Goal: Task Accomplishment & Management: Complete application form

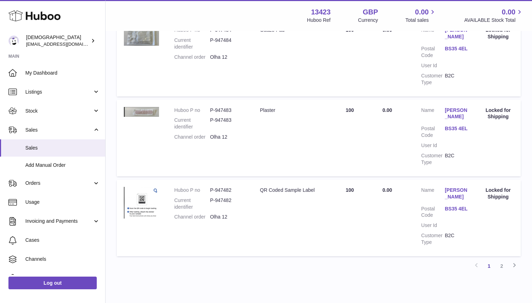
scroll to position [32, 0]
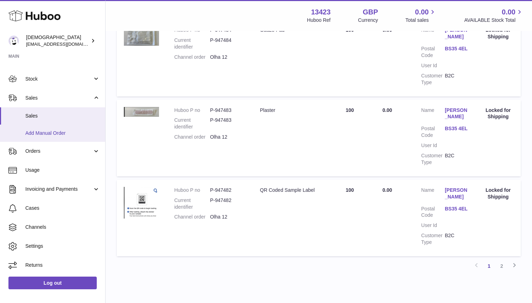
click at [50, 135] on span "Add Manual Order" at bounding box center [62, 133] width 75 height 7
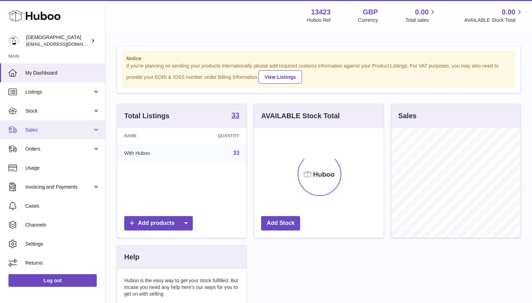
scroll to position [110, 129]
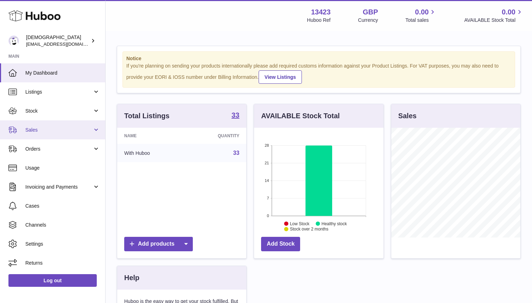
click at [49, 135] on link "Sales" at bounding box center [52, 129] width 105 height 19
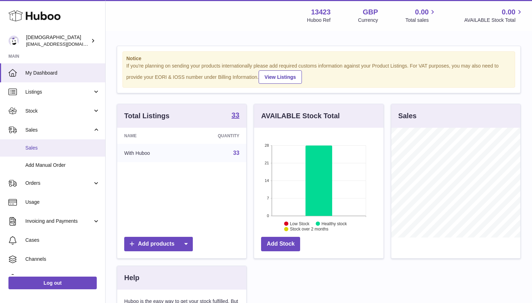
click at [43, 149] on span "Sales" at bounding box center [62, 148] width 75 height 7
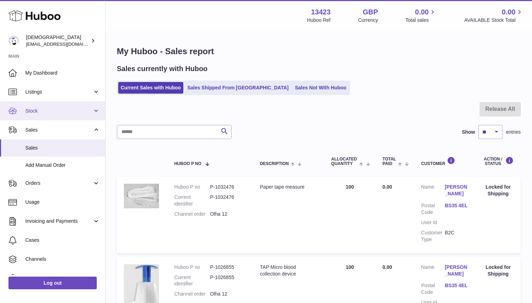
click at [39, 114] on link "Stock" at bounding box center [52, 110] width 105 height 19
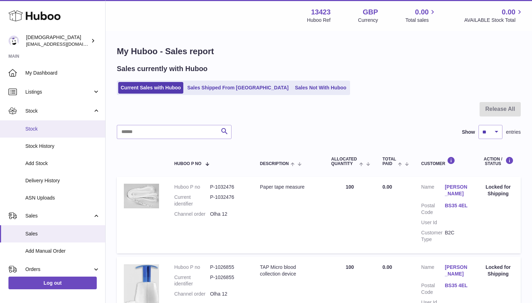
click at [38, 126] on span "Stock" at bounding box center [62, 129] width 75 height 7
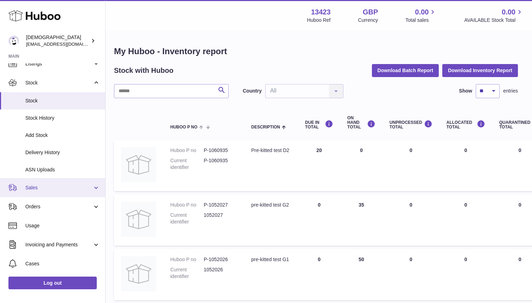
scroll to position [29, 0]
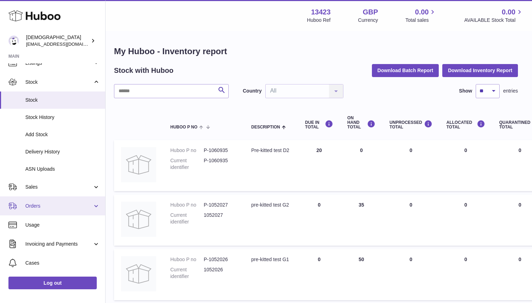
click at [32, 206] on span "Orders" at bounding box center [58, 206] width 67 height 7
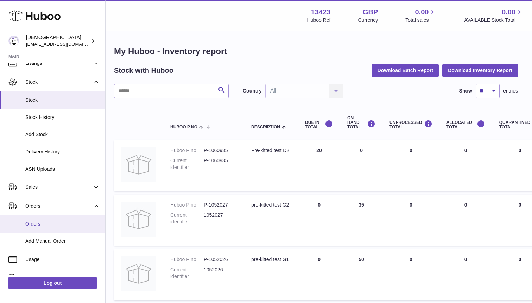
click at [37, 227] on span "Orders" at bounding box center [62, 224] width 75 height 7
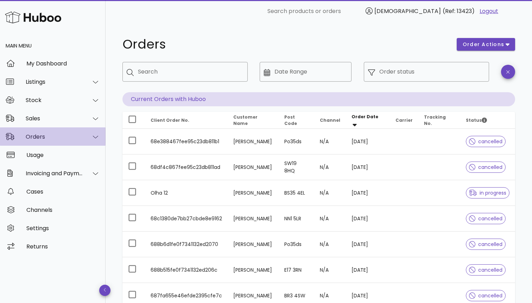
click at [35, 136] on div "Orders" at bounding box center [54, 136] width 57 height 7
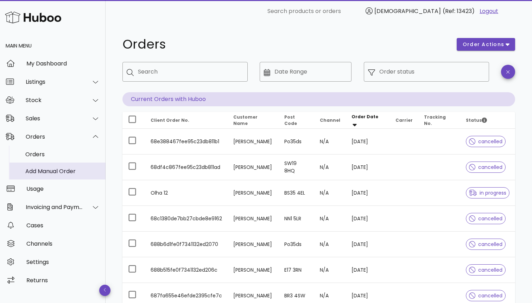
click at [39, 168] on div "Add Manual Order" at bounding box center [62, 171] width 75 height 7
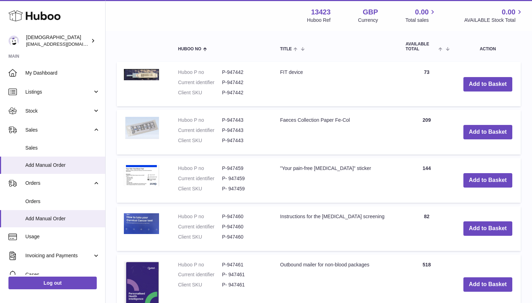
scroll to position [189, 0]
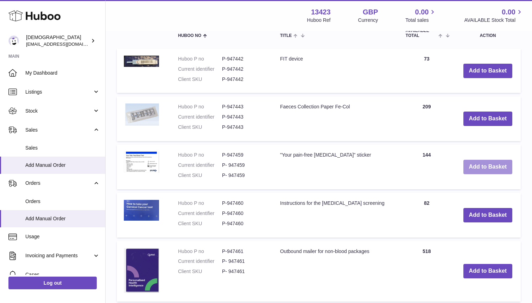
click at [473, 166] on button "Add to Basket" at bounding box center [488, 167] width 49 height 14
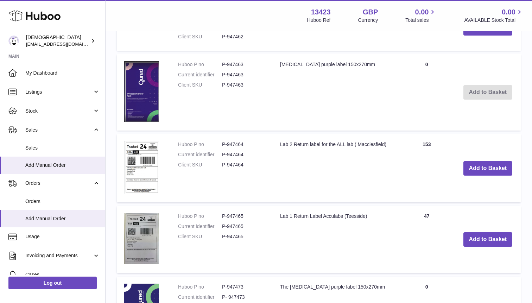
scroll to position [553, 0]
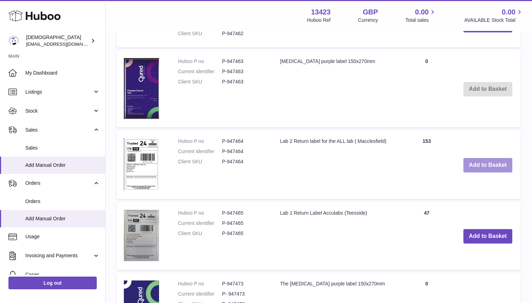
click at [472, 163] on button "Add to Basket" at bounding box center [488, 165] width 49 height 14
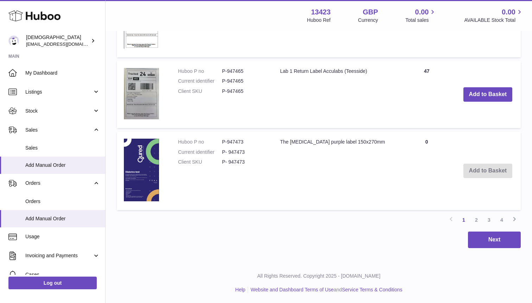
scroll to position [767, 0]
click at [478, 218] on link "2" at bounding box center [476, 219] width 13 height 13
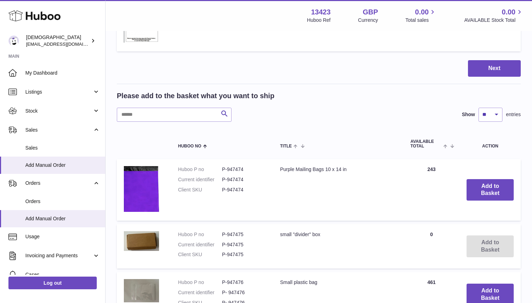
scroll to position [215, 0]
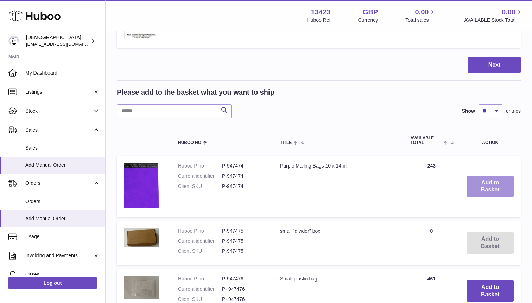
click at [480, 190] on button "Add to Basket" at bounding box center [490, 187] width 47 height 22
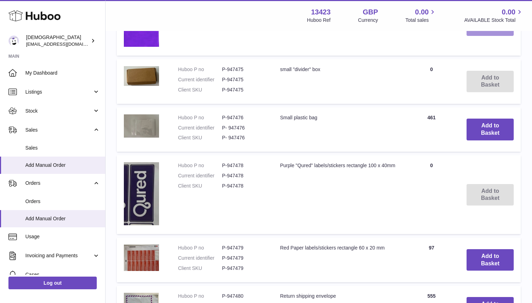
scroll to position [443, 0]
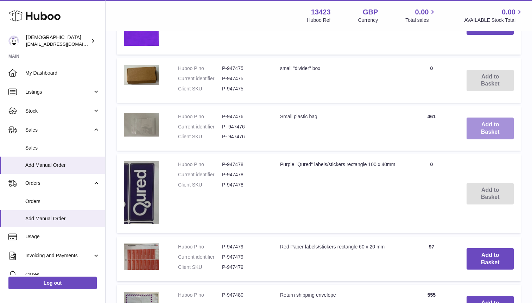
click at [476, 130] on button "Add to Basket" at bounding box center [490, 129] width 47 height 22
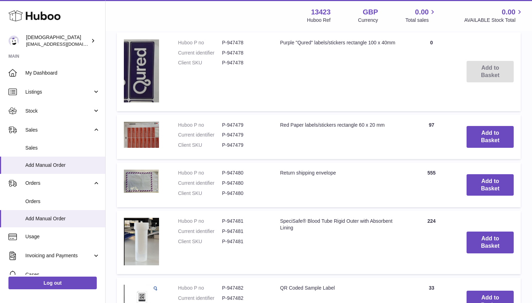
scroll to position [632, 0]
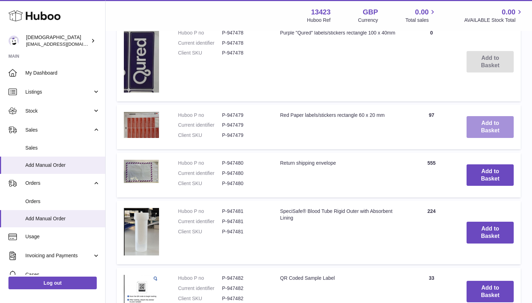
click at [476, 128] on button "Add to Basket" at bounding box center [490, 127] width 47 height 22
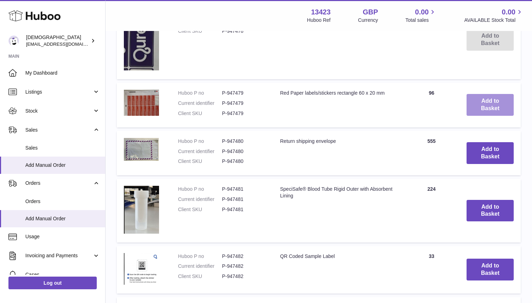
scroll to position [725, 0]
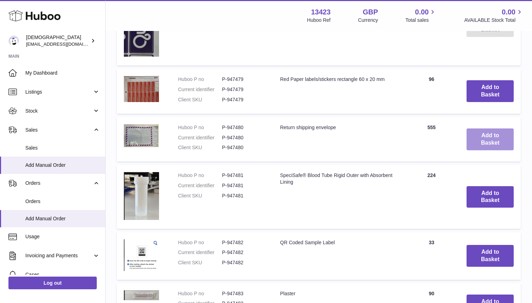
click at [476, 137] on button "Add to Basket" at bounding box center [490, 140] width 47 height 22
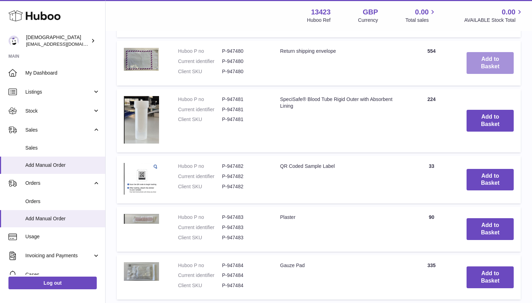
scroll to position [860, 0]
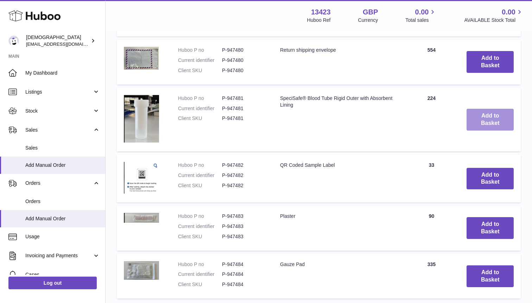
click at [475, 123] on button "Add to Basket" at bounding box center [490, 120] width 47 height 22
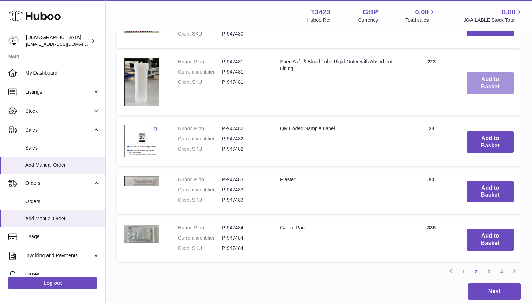
scroll to position [993, 0]
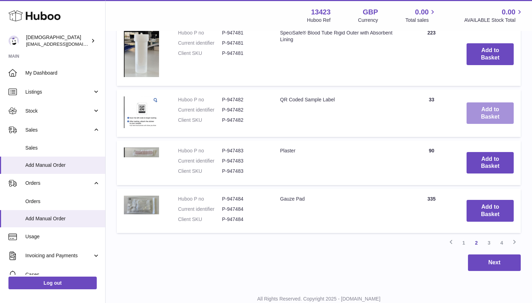
click at [473, 116] on button "Add to Basket" at bounding box center [490, 113] width 47 height 22
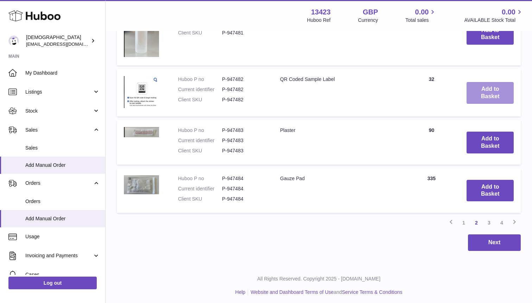
scroll to position [1074, 0]
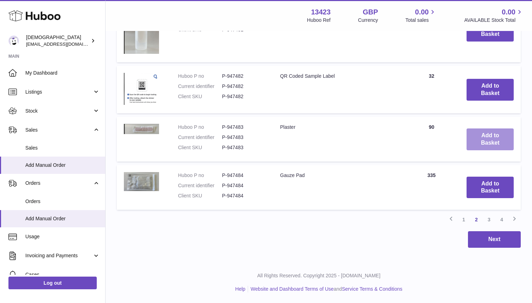
click at [476, 135] on button "Add to Basket" at bounding box center [490, 140] width 47 height 22
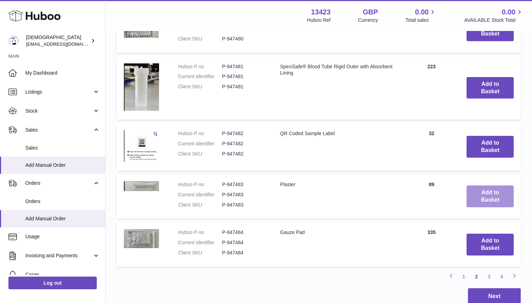
scroll to position [1131, 0]
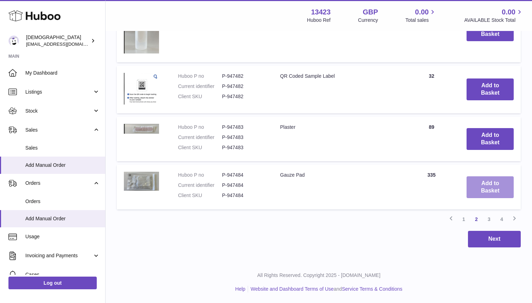
click at [488, 185] on button "Add to Basket" at bounding box center [490, 187] width 47 height 22
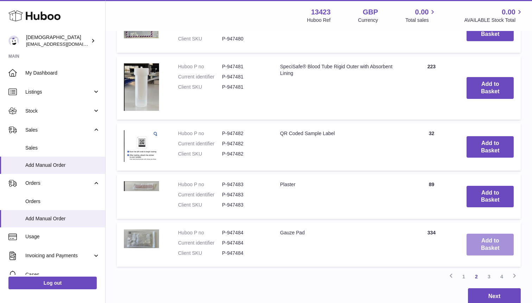
scroll to position [1189, 0]
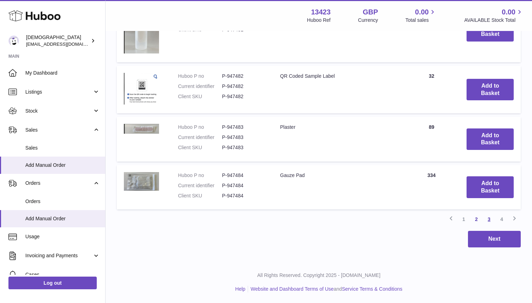
click at [491, 215] on link "3" at bounding box center [489, 219] width 13 height 13
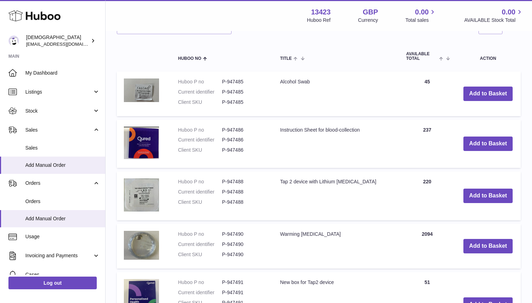
scroll to position [780, 0]
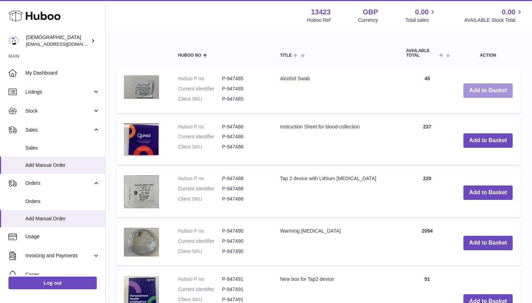
click at [482, 92] on button "Add to Basket" at bounding box center [488, 90] width 49 height 14
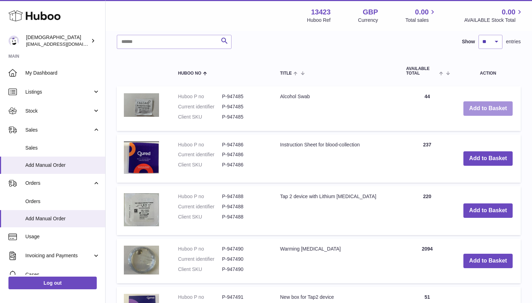
scroll to position [798, 0]
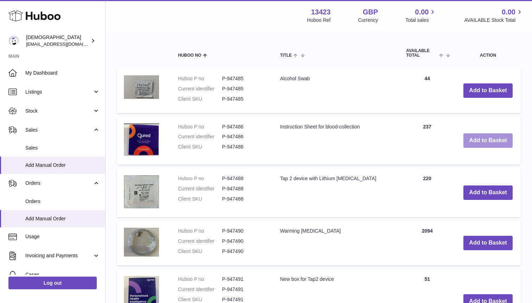
click at [482, 141] on button "Add to Basket" at bounding box center [488, 140] width 49 height 14
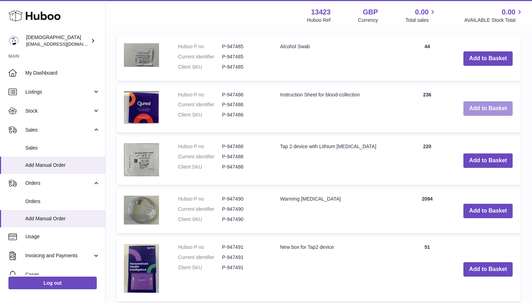
scroll to position [860, 0]
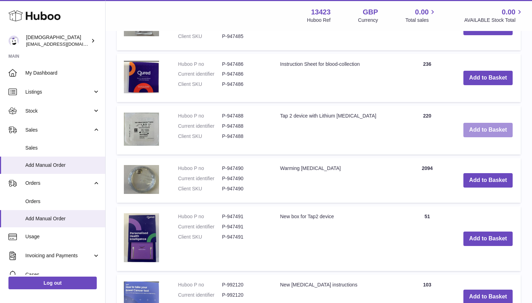
click at [480, 131] on button "Add to Basket" at bounding box center [488, 130] width 49 height 14
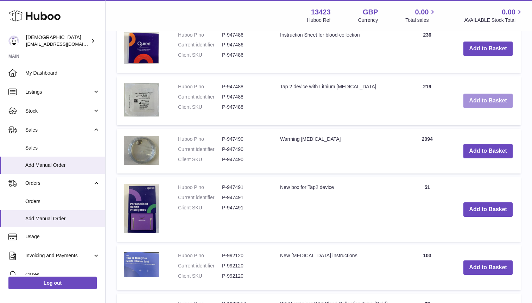
scroll to position [915, 0]
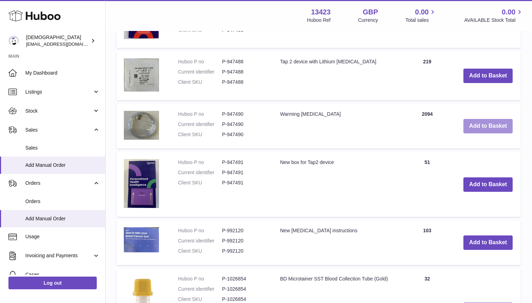
click at [479, 131] on button "Add to Basket" at bounding box center [488, 126] width 49 height 14
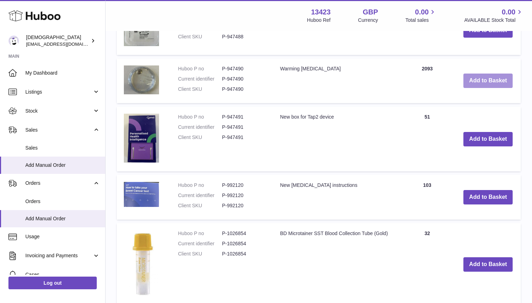
scroll to position [1011, 0]
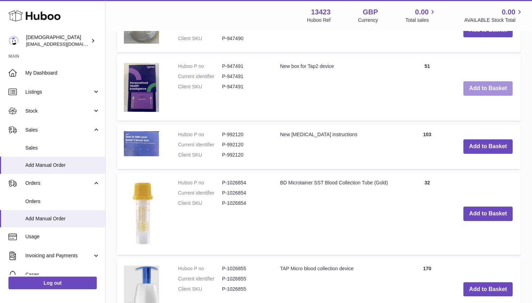
click at [475, 91] on button "Add to Basket" at bounding box center [488, 88] width 49 height 14
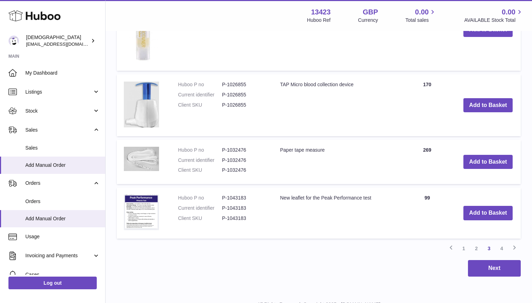
scroll to position [1224, 0]
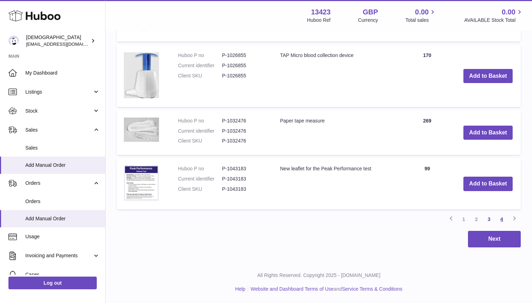
click at [504, 219] on link "4" at bounding box center [502, 219] width 13 height 13
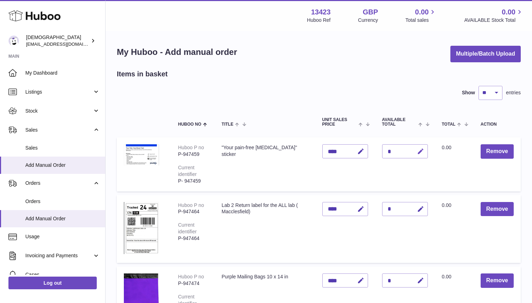
click at [422, 151] on icon "button" at bounding box center [420, 151] width 7 height 7
type input "**"
click at [420, 150] on icon "submit" at bounding box center [421, 151] width 6 height 6
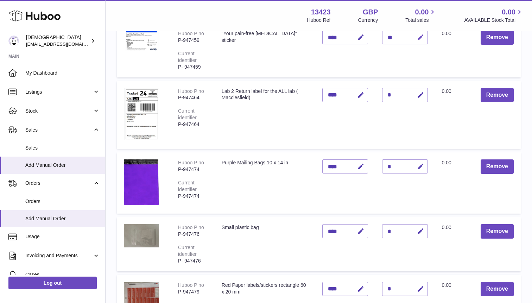
scroll to position [116, 0]
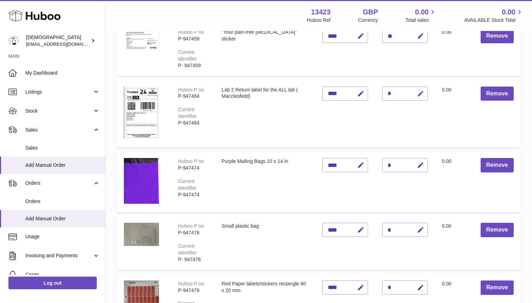
click at [420, 93] on icon "button" at bounding box center [420, 93] width 7 height 7
type input "**"
click at [416, 88] on button "submit" at bounding box center [419, 93] width 13 height 11
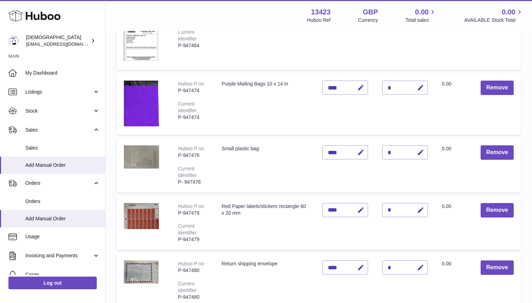
scroll to position [222, 0]
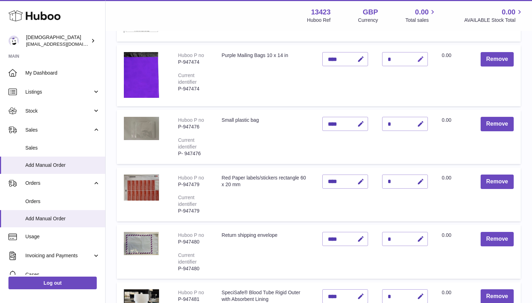
click at [422, 57] on icon "button" at bounding box center [420, 59] width 7 height 7
type input "**"
click at [420, 57] on icon "submit" at bounding box center [421, 59] width 6 height 6
click at [419, 127] on icon "button" at bounding box center [420, 123] width 7 height 7
type input "**"
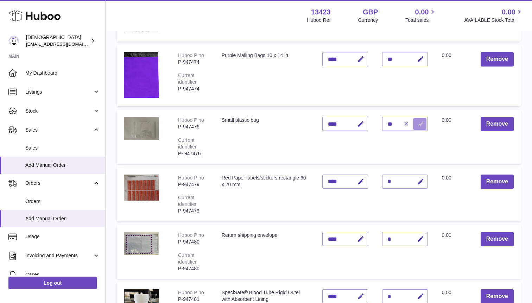
click at [423, 126] on icon "submit" at bounding box center [421, 124] width 6 height 6
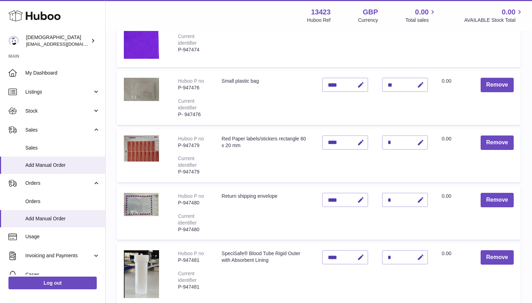
scroll to position [262, 0]
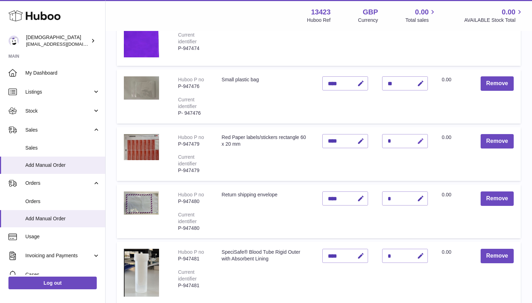
click at [422, 142] on icon "button" at bounding box center [420, 141] width 7 height 7
type input "**"
click at [421, 139] on icon "submit" at bounding box center [421, 141] width 6 height 6
click at [419, 197] on icon "button" at bounding box center [420, 198] width 7 height 7
type input "**"
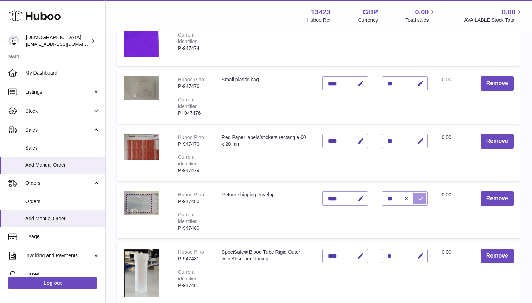
click at [419, 197] on icon "submit" at bounding box center [421, 198] width 6 height 6
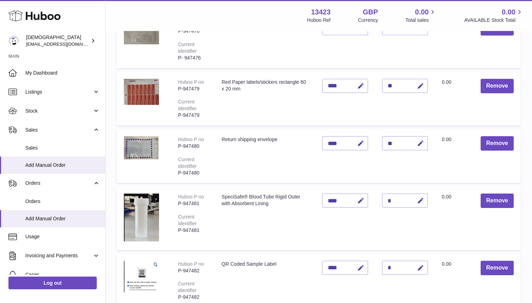
scroll to position [318, 0]
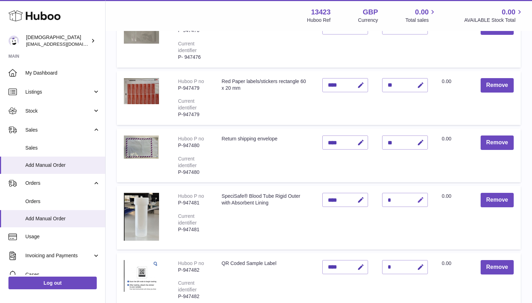
click at [420, 200] on icon "button" at bounding box center [420, 200] width 7 height 7
type input "**"
click at [420, 200] on icon "submit" at bounding box center [421, 200] width 6 height 6
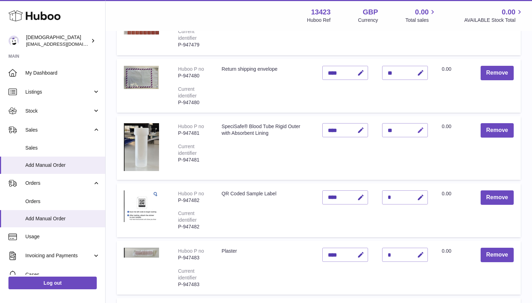
scroll to position [390, 0]
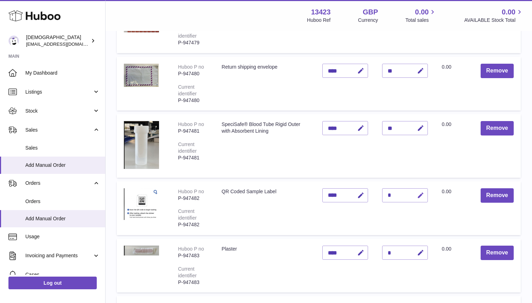
click at [420, 196] on icon "button" at bounding box center [420, 195] width 7 height 7
type input "**"
click at [420, 196] on icon "submit" at bounding box center [421, 195] width 6 height 6
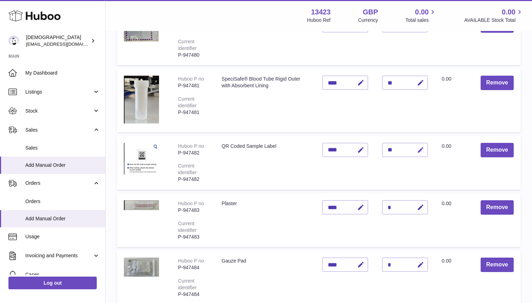
scroll to position [464, 0]
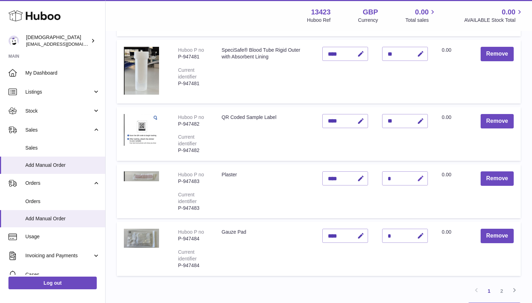
click at [419, 180] on icon "button" at bounding box center [420, 178] width 7 height 7
type input "**"
click at [419, 180] on icon "submit" at bounding box center [421, 178] width 6 height 6
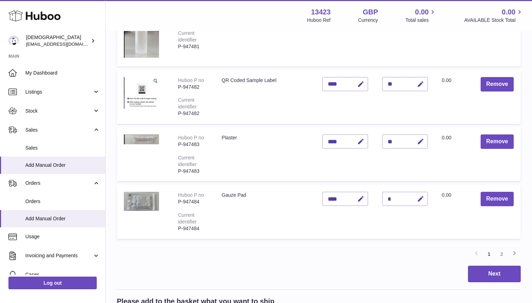
scroll to position [529, 0]
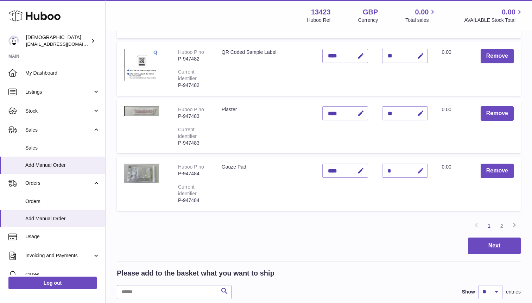
click at [419, 170] on icon "button" at bounding box center [420, 170] width 7 height 7
type input "**"
click at [418, 168] on icon "submit" at bounding box center [421, 171] width 6 height 6
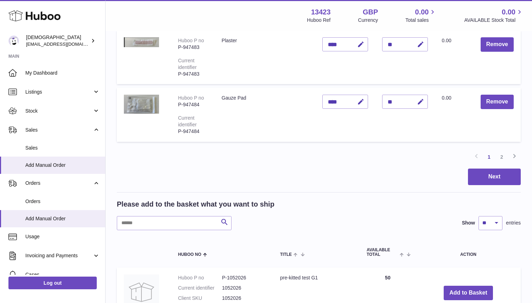
scroll to position [596, 0]
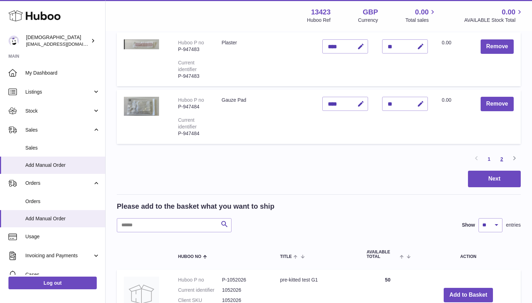
click at [503, 159] on link "2" at bounding box center [502, 159] width 13 height 13
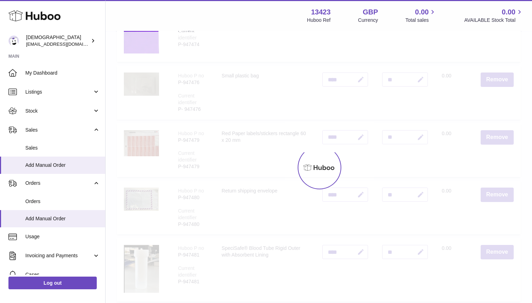
scroll to position [32, 0]
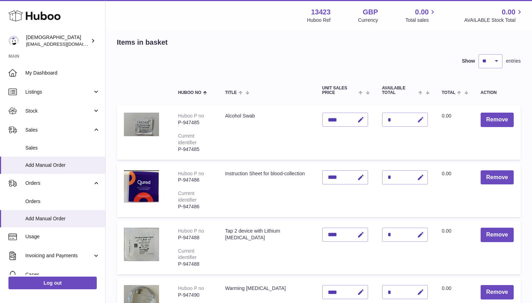
click at [419, 123] on icon "button" at bounding box center [420, 119] width 7 height 7
type input "**"
click at [423, 123] on icon "submit" at bounding box center [421, 120] width 6 height 6
click at [422, 174] on icon "button" at bounding box center [420, 177] width 7 height 7
type input "**"
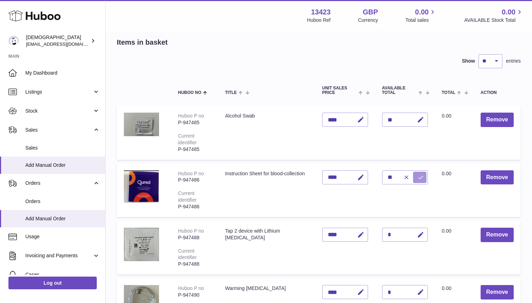
click at [421, 174] on icon "submit" at bounding box center [421, 177] width 6 height 6
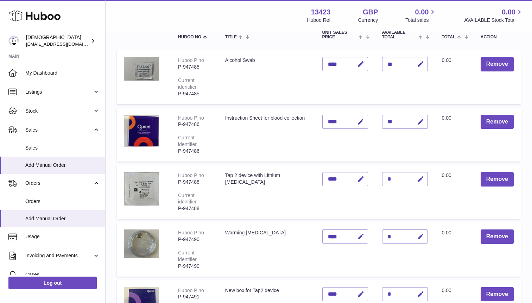
scroll to position [89, 0]
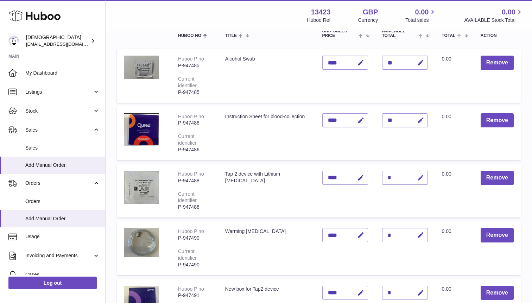
click at [421, 177] on icon "button" at bounding box center [420, 177] width 7 height 7
type input "**"
click at [421, 174] on button "submit" at bounding box center [419, 177] width 13 height 11
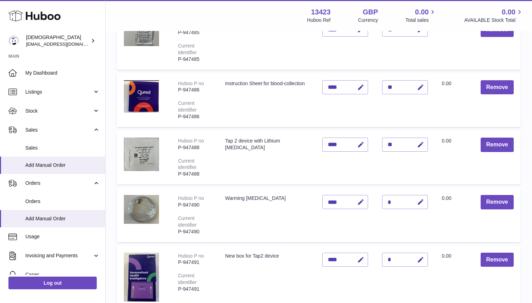
scroll to position [146, 0]
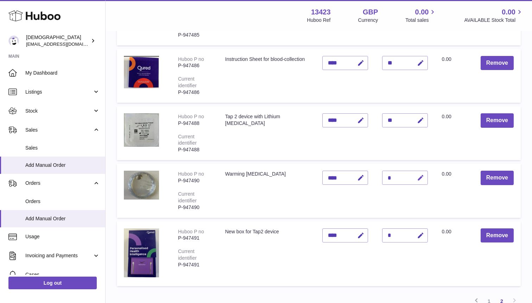
click at [421, 177] on icon "button" at bounding box center [420, 177] width 7 height 7
type input "**"
click at [424, 176] on button "submit" at bounding box center [419, 177] width 13 height 11
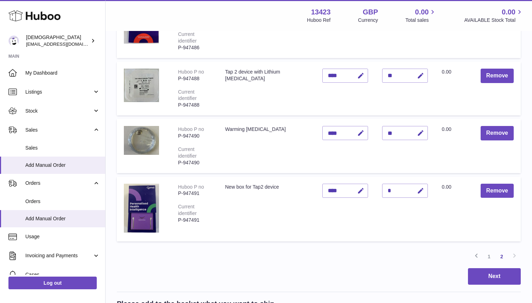
scroll to position [208, 0]
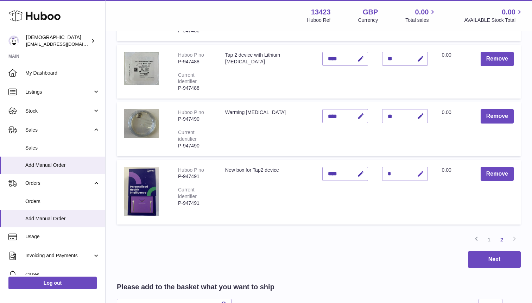
click at [421, 174] on icon "button" at bounding box center [420, 173] width 7 height 7
type input "**"
click at [417, 175] on button "submit" at bounding box center [419, 173] width 13 height 11
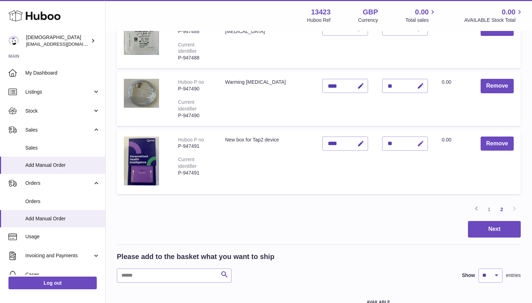
scroll to position [244, 0]
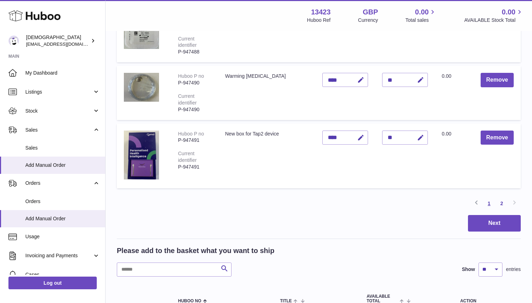
click at [488, 202] on link "1" at bounding box center [489, 203] width 13 height 13
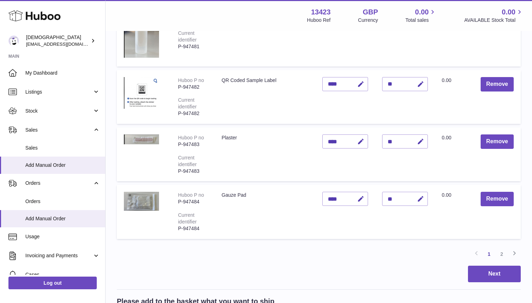
scroll to position [502, 0]
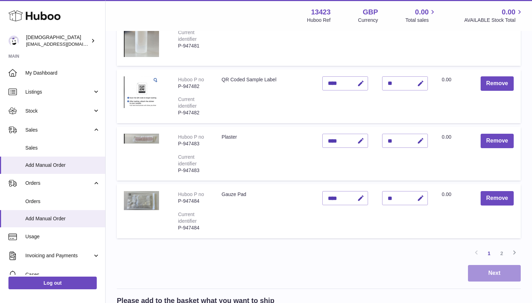
click at [471, 273] on button "Next" at bounding box center [494, 273] width 53 height 17
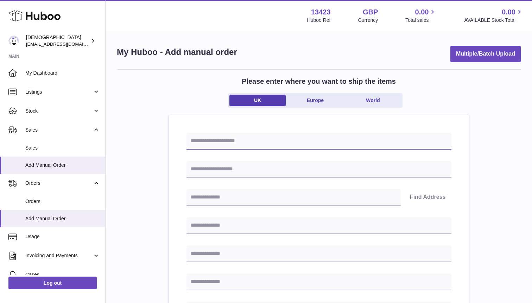
click at [240, 142] on input "text" at bounding box center [319, 141] width 265 height 17
type input "*******"
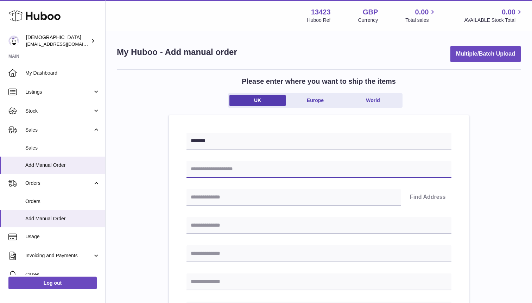
click at [229, 173] on input "text" at bounding box center [319, 169] width 265 height 17
type input "*********"
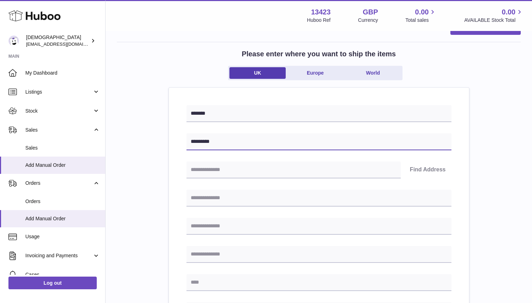
scroll to position [28, 0]
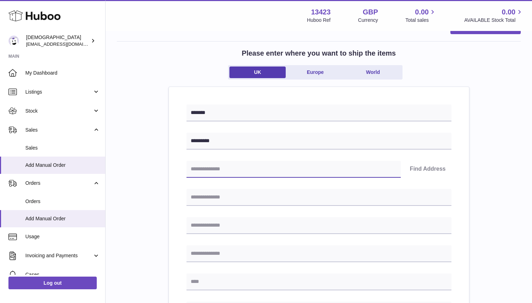
click at [225, 172] on input "text" at bounding box center [294, 169] width 214 height 17
paste input "********"
type input "********"
click at [417, 167] on button "Find Address" at bounding box center [428, 169] width 47 height 17
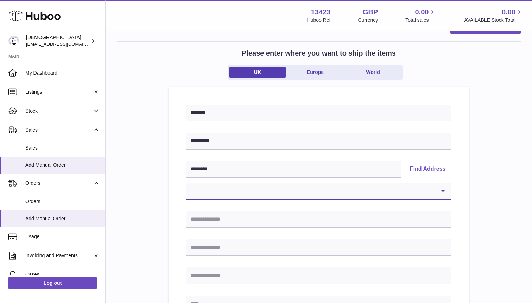
click at [442, 191] on select "**********" at bounding box center [319, 191] width 265 height 17
select select "*"
click at [187, 183] on select "**********" at bounding box center [319, 191] width 265 height 17
type input "******"
type input "**********"
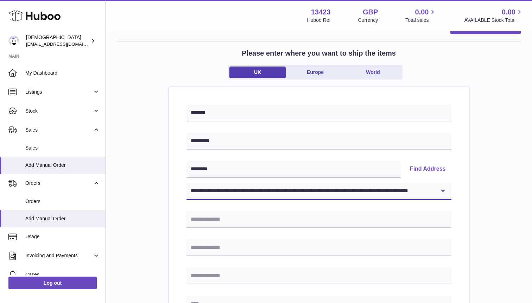
type input "*******"
type input "********"
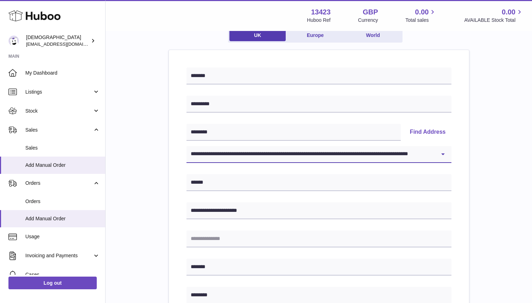
scroll to position [92, 0]
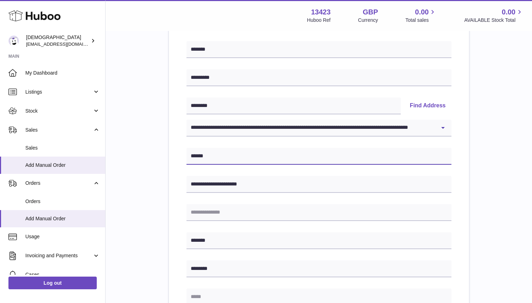
click at [217, 154] on input "******" at bounding box center [319, 156] width 265 height 17
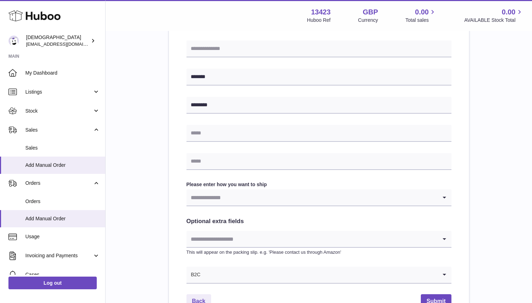
scroll to position [260, 0]
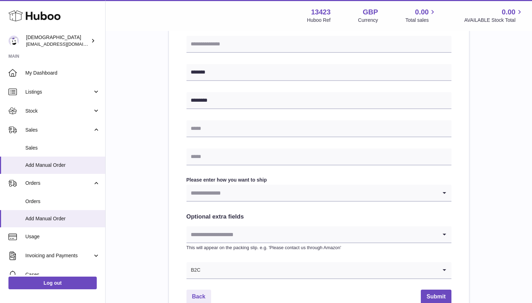
type input "******"
click at [212, 128] on input "text" at bounding box center [319, 128] width 265 height 17
type input "**********"
click at [200, 158] on input "text" at bounding box center [319, 157] width 265 height 17
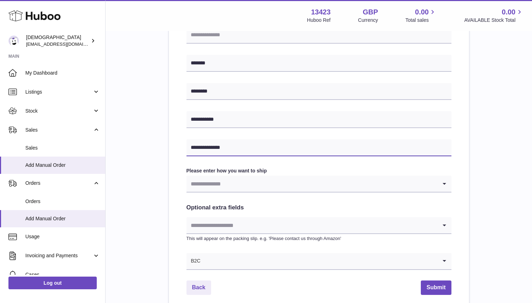
scroll to position [273, 0]
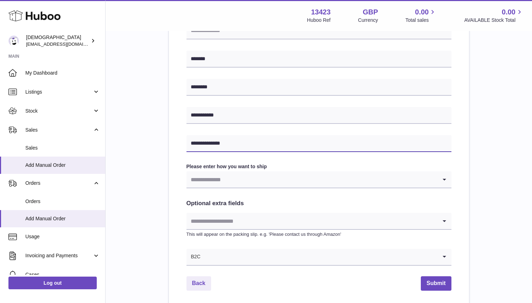
type input "**********"
click at [198, 175] on input "Search for option" at bounding box center [312, 179] width 251 height 16
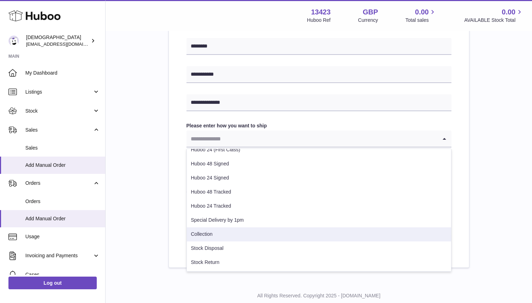
scroll to position [315, 0]
click at [200, 238] on li "Collection" at bounding box center [319, 234] width 264 height 14
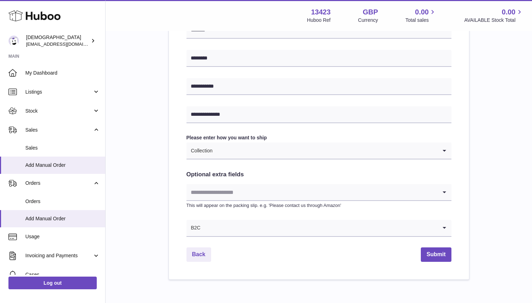
scroll to position [307, 0]
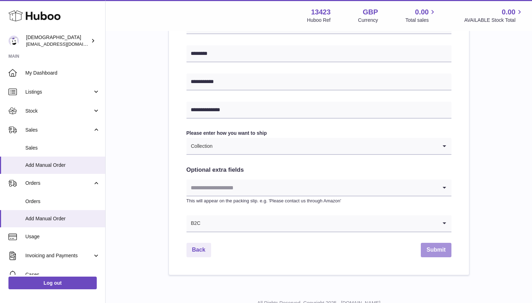
click at [442, 250] on button "Submit" at bounding box center [436, 250] width 30 height 14
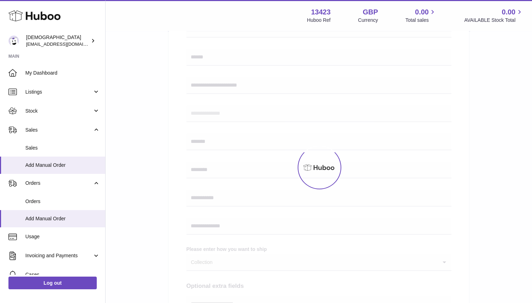
scroll to position [189, 0]
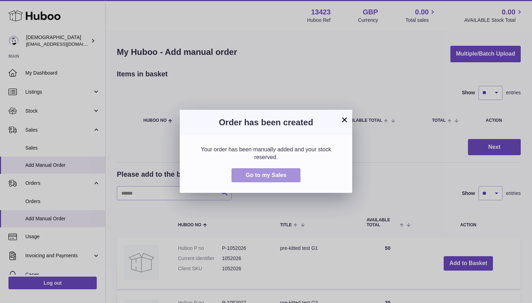
click at [275, 177] on span "Go to my Sales" at bounding box center [266, 175] width 41 height 6
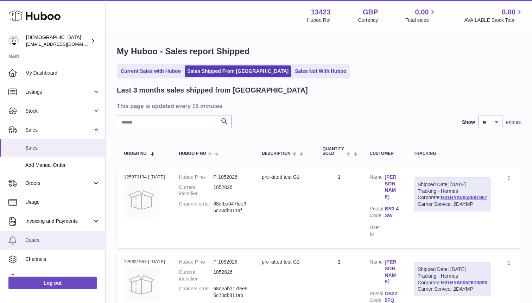
click at [33, 240] on span "Cases" at bounding box center [62, 240] width 75 height 7
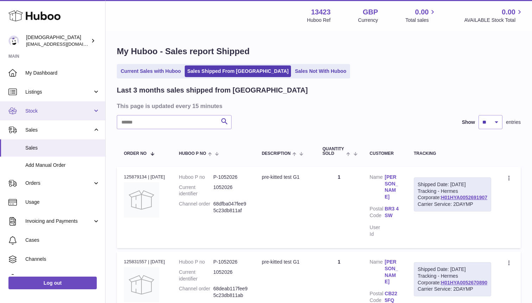
click at [39, 111] on span "Stock" at bounding box center [58, 111] width 67 height 7
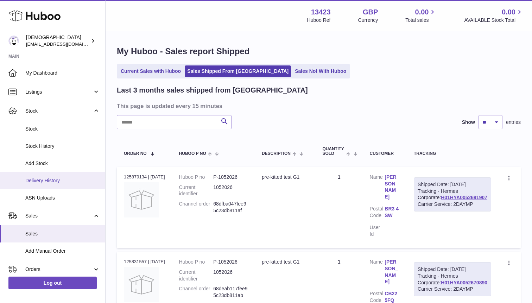
click at [44, 174] on link "Delivery History" at bounding box center [52, 180] width 105 height 17
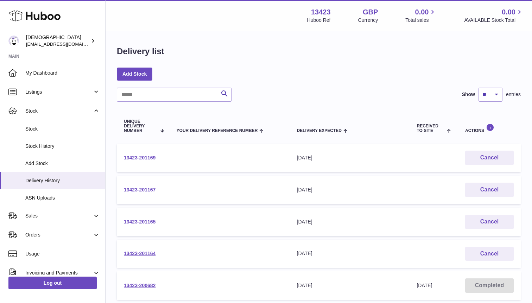
click at [128, 157] on link "13423-201169" at bounding box center [140, 158] width 32 height 6
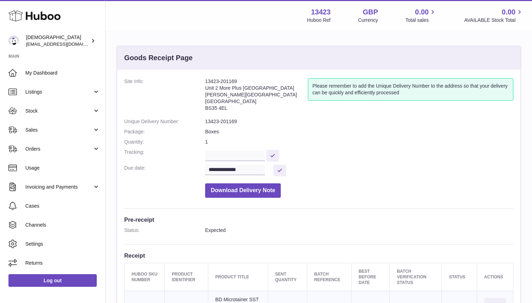
drag, startPoint x: 205, startPoint y: 106, endPoint x: 230, endPoint y: 108, distance: 24.4
click at [230, 108] on address "13423-201169 Unit 2 More Plus Central Park Hudson Ave Severn Beach BS35 4EL" at bounding box center [256, 96] width 103 height 37
copy address "BS35 4EL"
